Goal: Check status

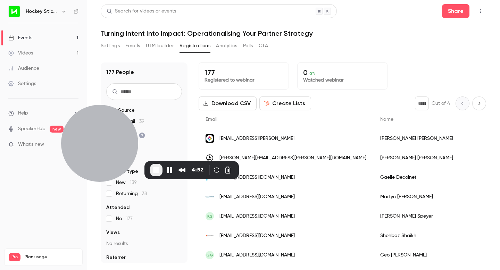
click at [111, 71] on h1 "177 People" at bounding box center [120, 72] width 28 height 8
